Goal: Transaction & Acquisition: Purchase product/service

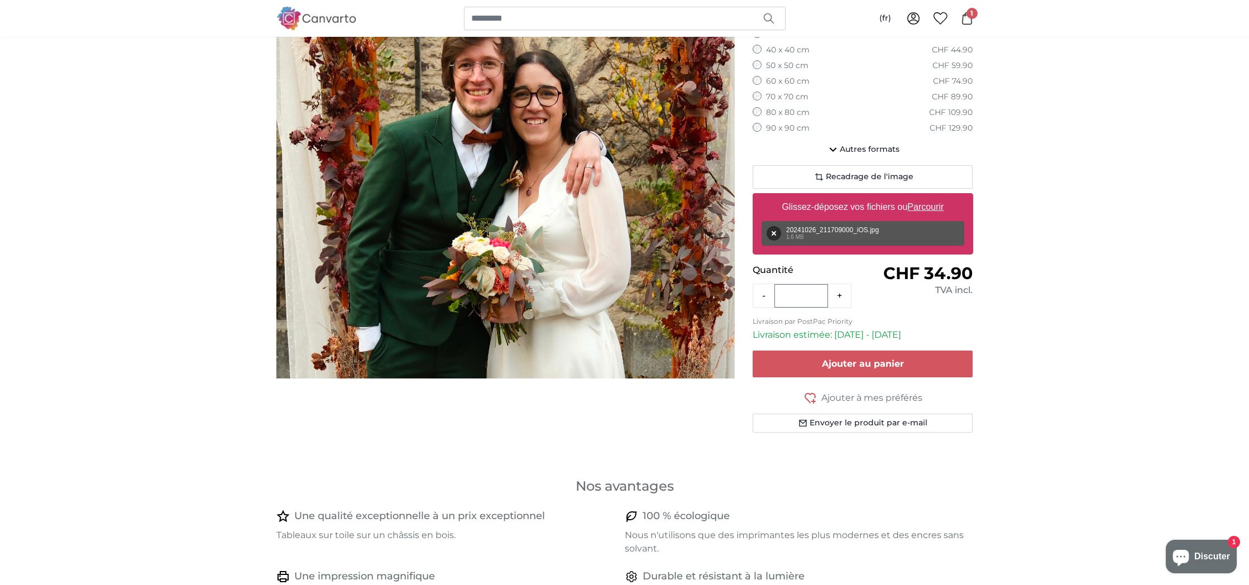
scroll to position [189, 0]
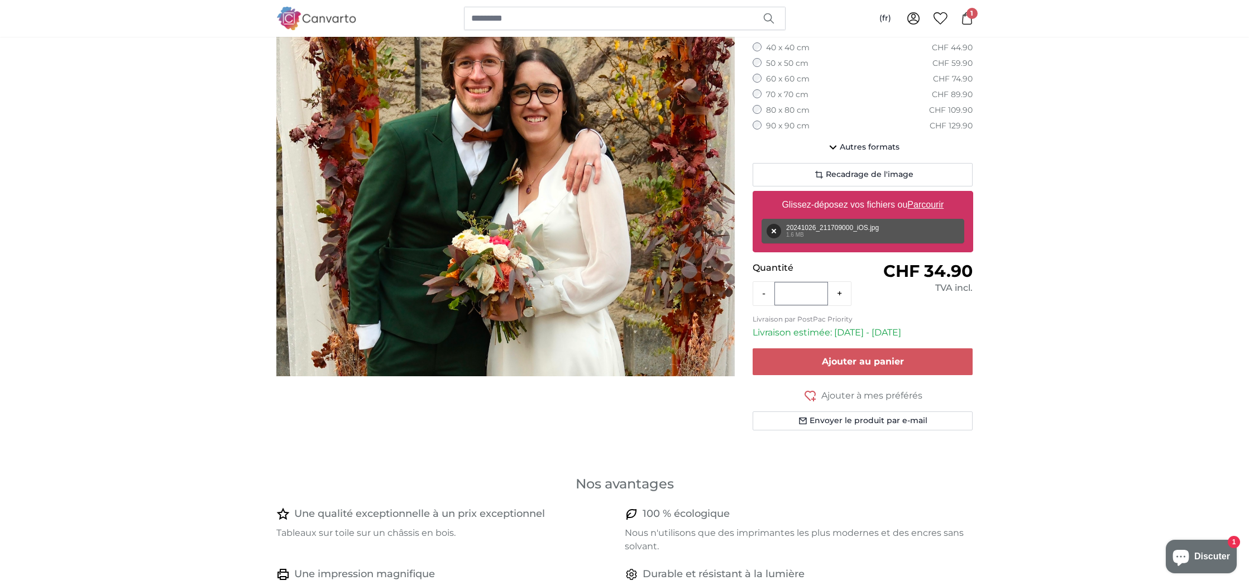
click at [847, 227] on div "Supprimer Réessayer Supprimer Télécharger Annuler Réessayer Supprimer 20241026_…" at bounding box center [863, 231] width 203 height 25
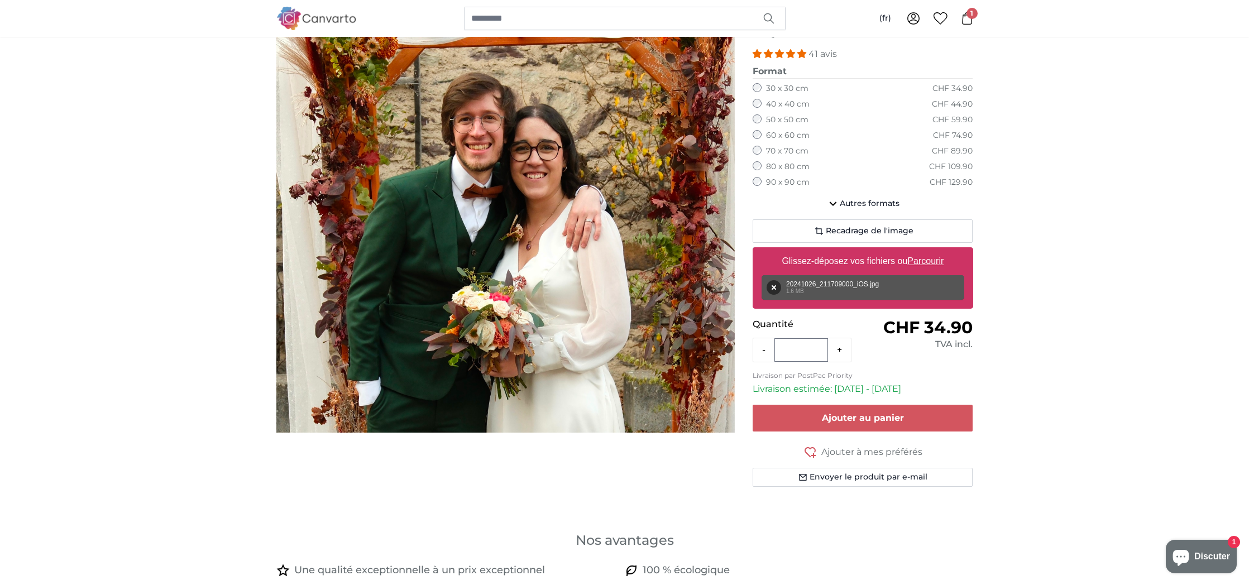
scroll to position [129, 0]
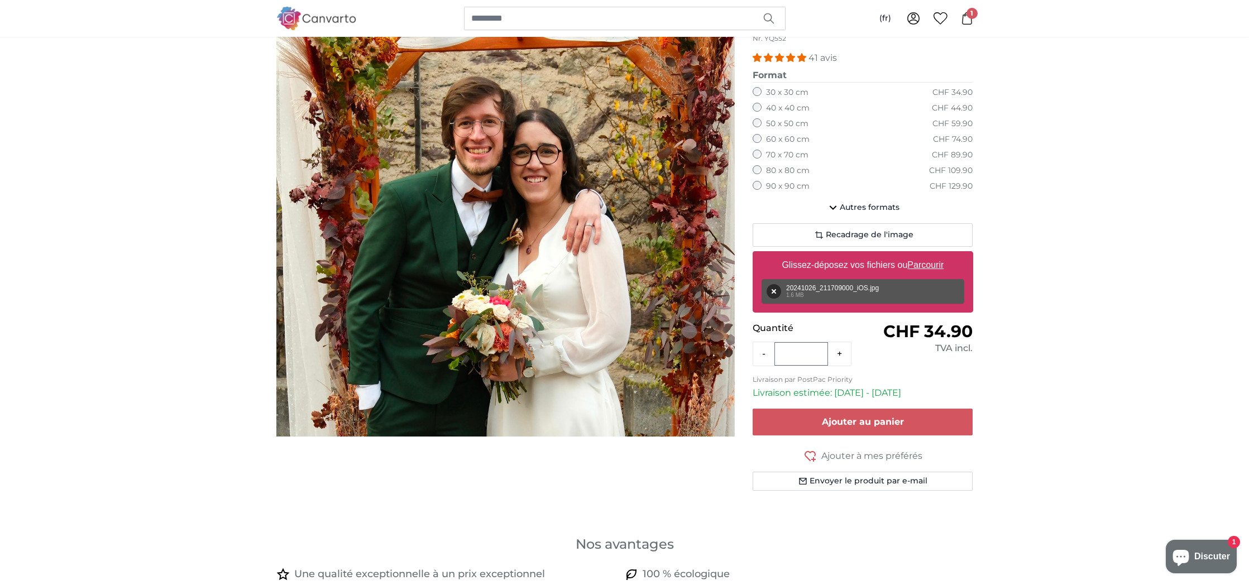
click at [932, 263] on u "Parcourir" at bounding box center [926, 264] width 36 height 9
click at [932, 255] on input "Glissez-déposez vos fichiers ou Parcourir" at bounding box center [863, 252] width 221 height 3
type input "**********"
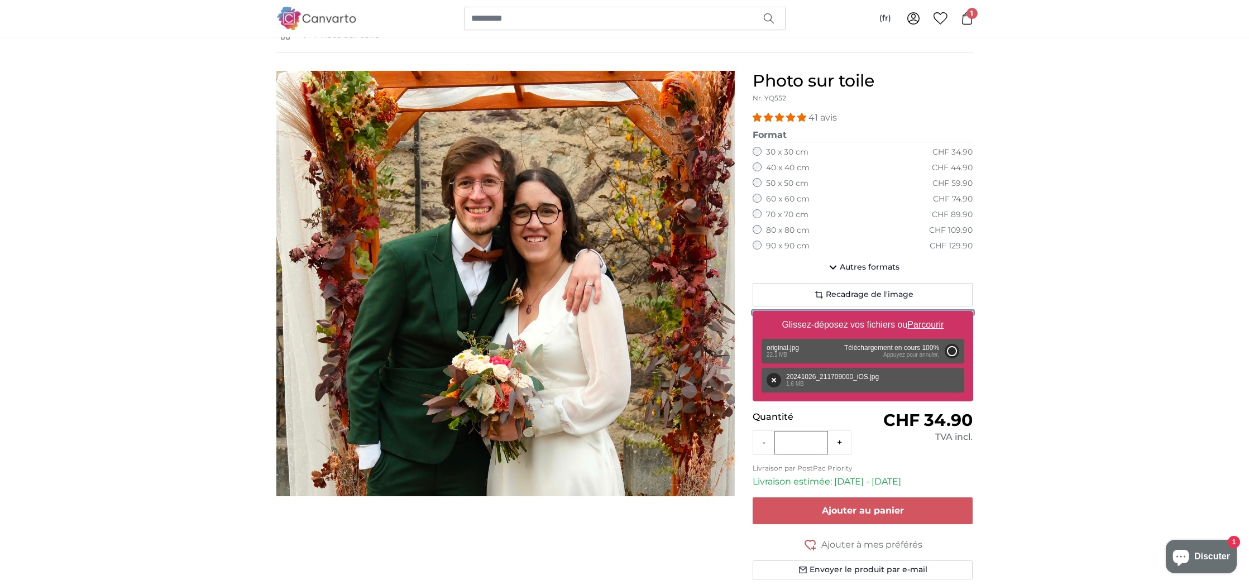
scroll to position [61, 0]
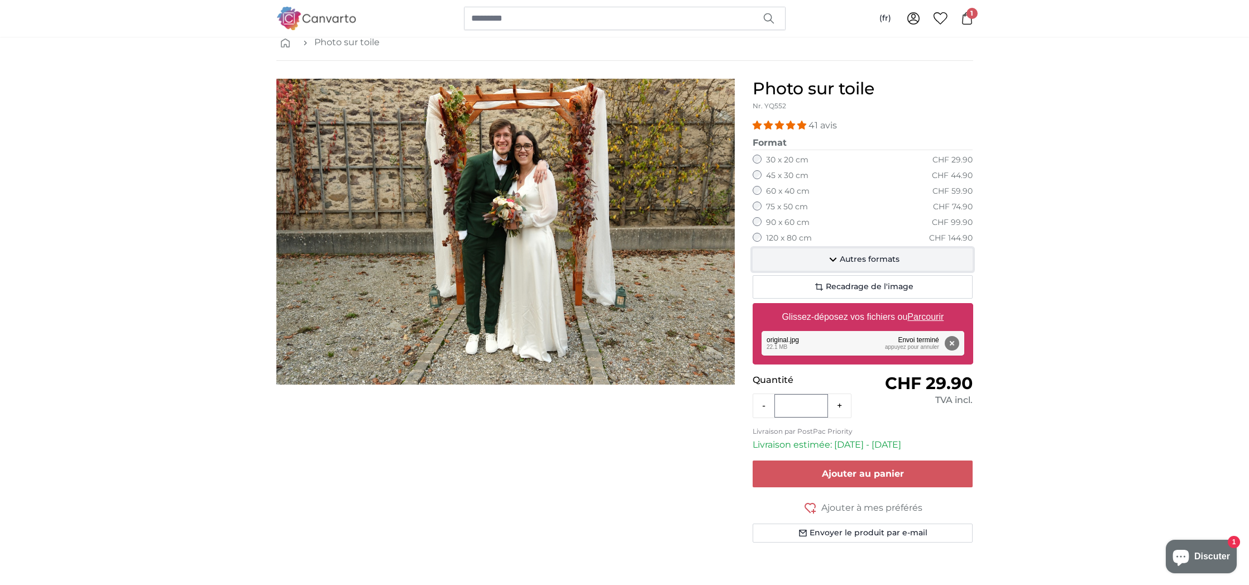
click at [834, 257] on icon "button" at bounding box center [833, 259] width 13 height 13
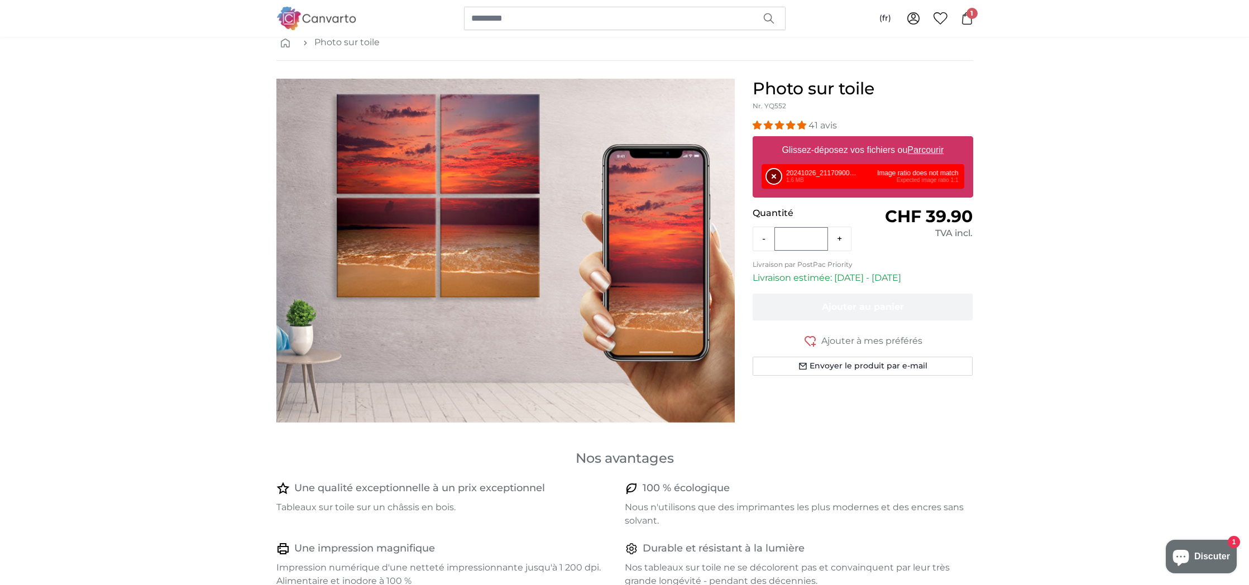
click at [771, 176] on button "Supprimer" at bounding box center [774, 176] width 15 height 15
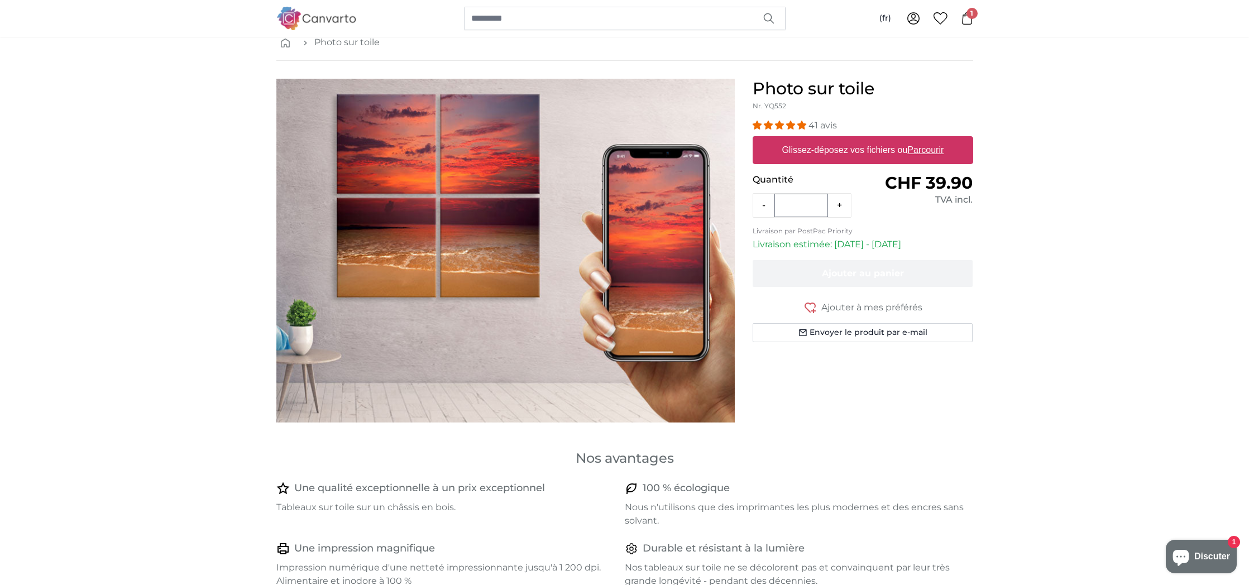
click at [931, 149] on u "Parcourir" at bounding box center [926, 149] width 36 height 9
click at [931, 140] on input "Glissez-déposez vos fichiers ou Parcourir" at bounding box center [863, 137] width 221 height 3
type input "**********"
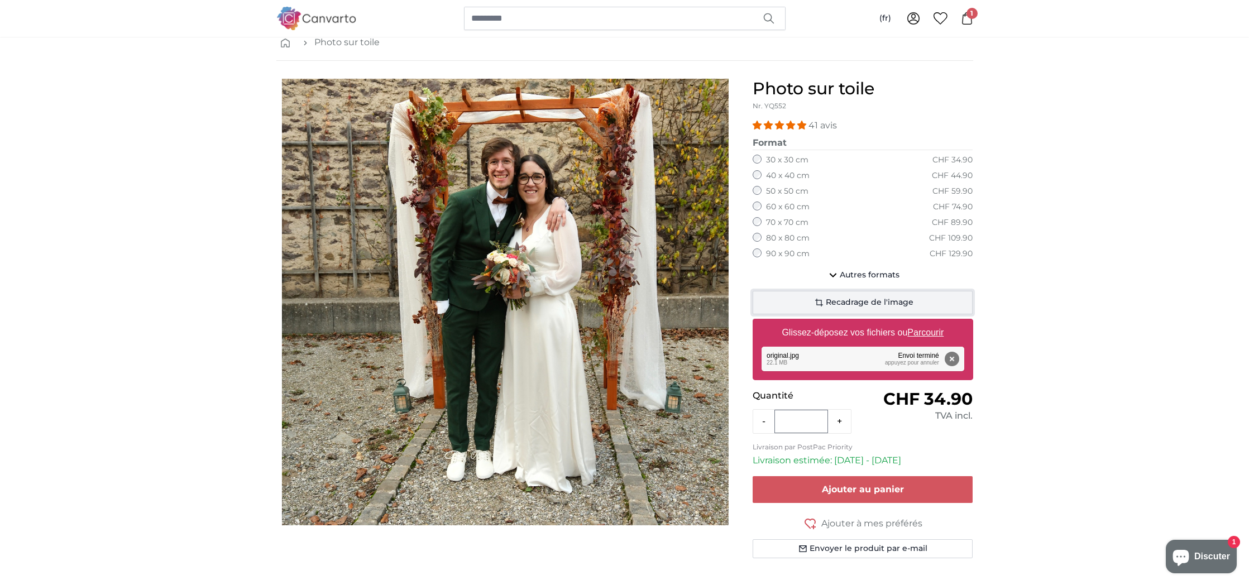
click at [835, 299] on span "Recadrage de l'image" at bounding box center [870, 302] width 88 height 11
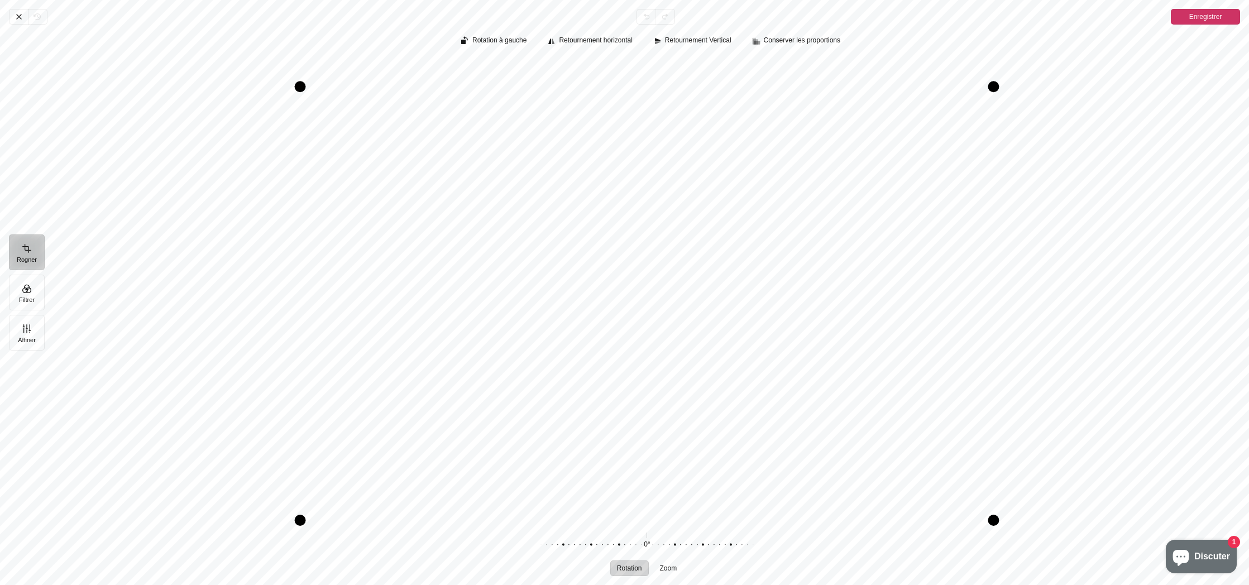
drag, startPoint x: 657, startPoint y: 58, endPoint x: 656, endPoint y: 87, distance: 29.0
click at [656, 87] on div "Drag top" at bounding box center [647, 86] width 694 height 11
drag, startPoint x: 655, startPoint y: 522, endPoint x: 662, endPoint y: 298, distance: 223.5
click at [662, 298] on div "Drag bottom" at bounding box center [647, 297] width 694 height 11
drag, startPoint x: 300, startPoint y: 168, endPoint x: 540, endPoint y: 183, distance: 239.5
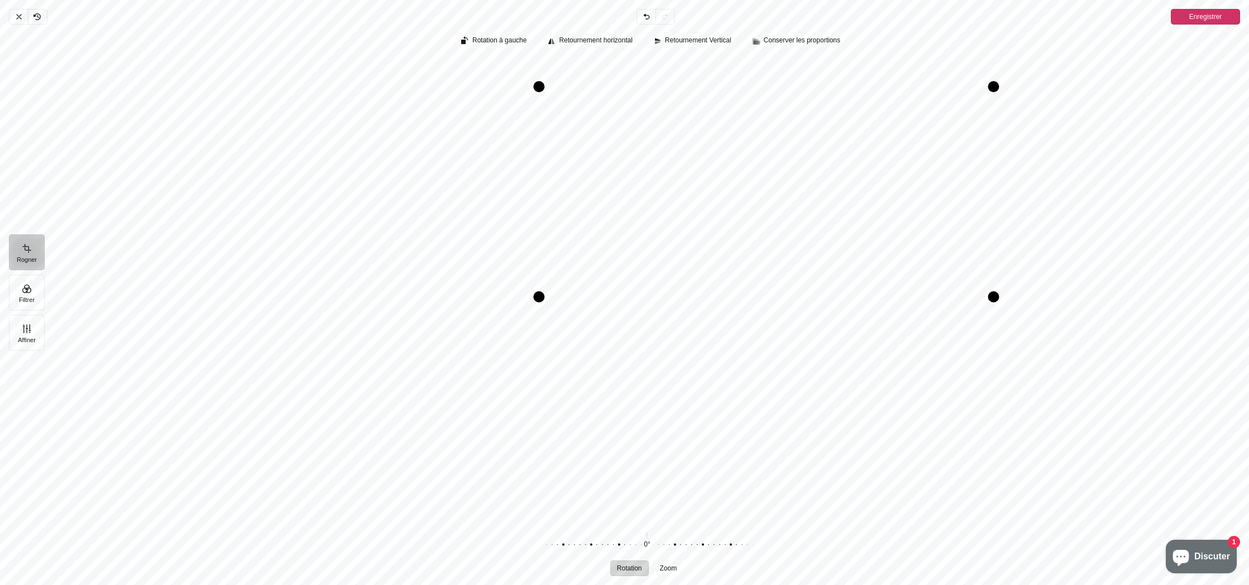
click at [540, 183] on div "Drag left" at bounding box center [538, 192] width 11 height 211
drag, startPoint x: 996, startPoint y: 190, endPoint x: 750, endPoint y: 214, distance: 246.9
click at [750, 214] on div "Drag right" at bounding box center [748, 192] width 11 height 211
click at [1201, 15] on span "Enregistrer" at bounding box center [1206, 16] width 33 height 13
